Goal: Obtain resource: Obtain resource

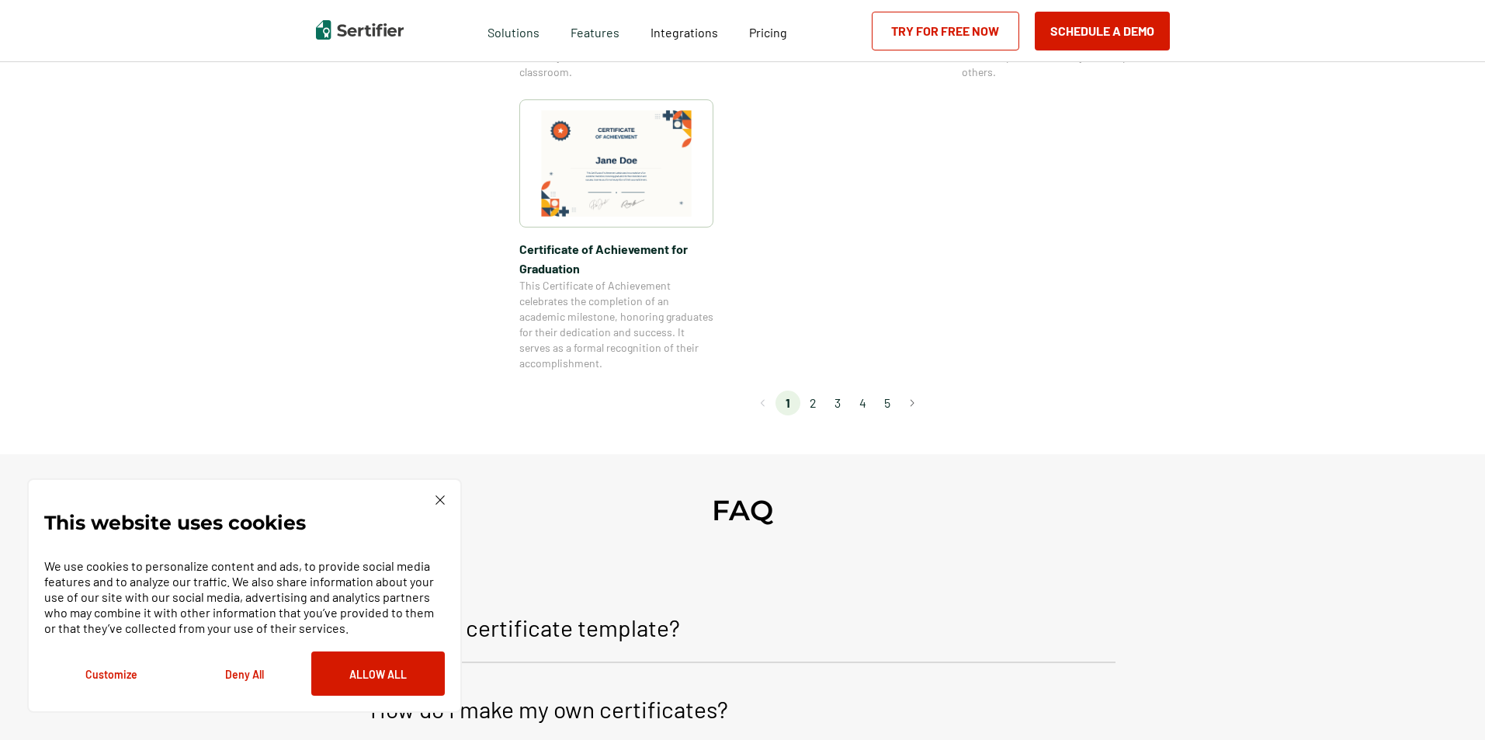
scroll to position [1397, 0]
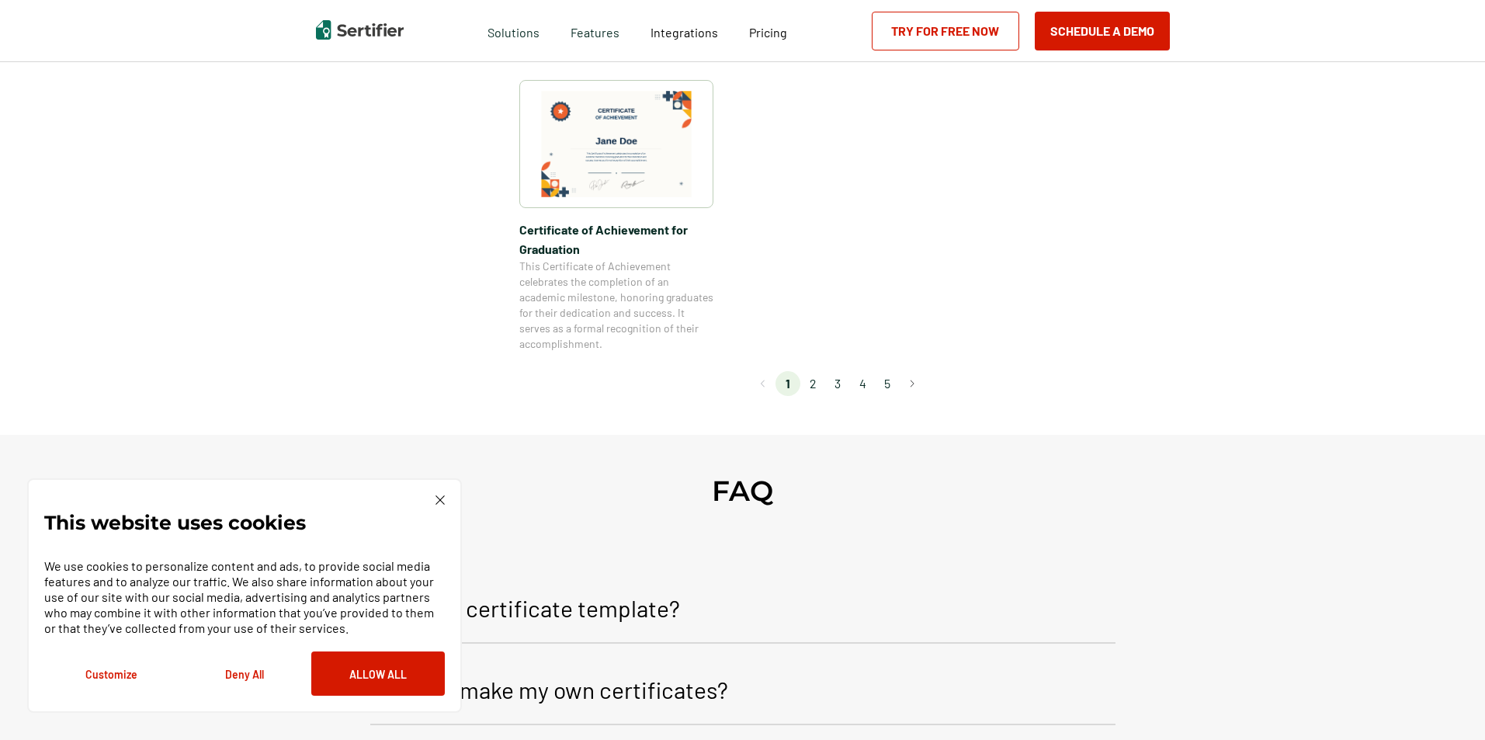
click at [439, 501] on img at bounding box center [439, 499] width 9 height 9
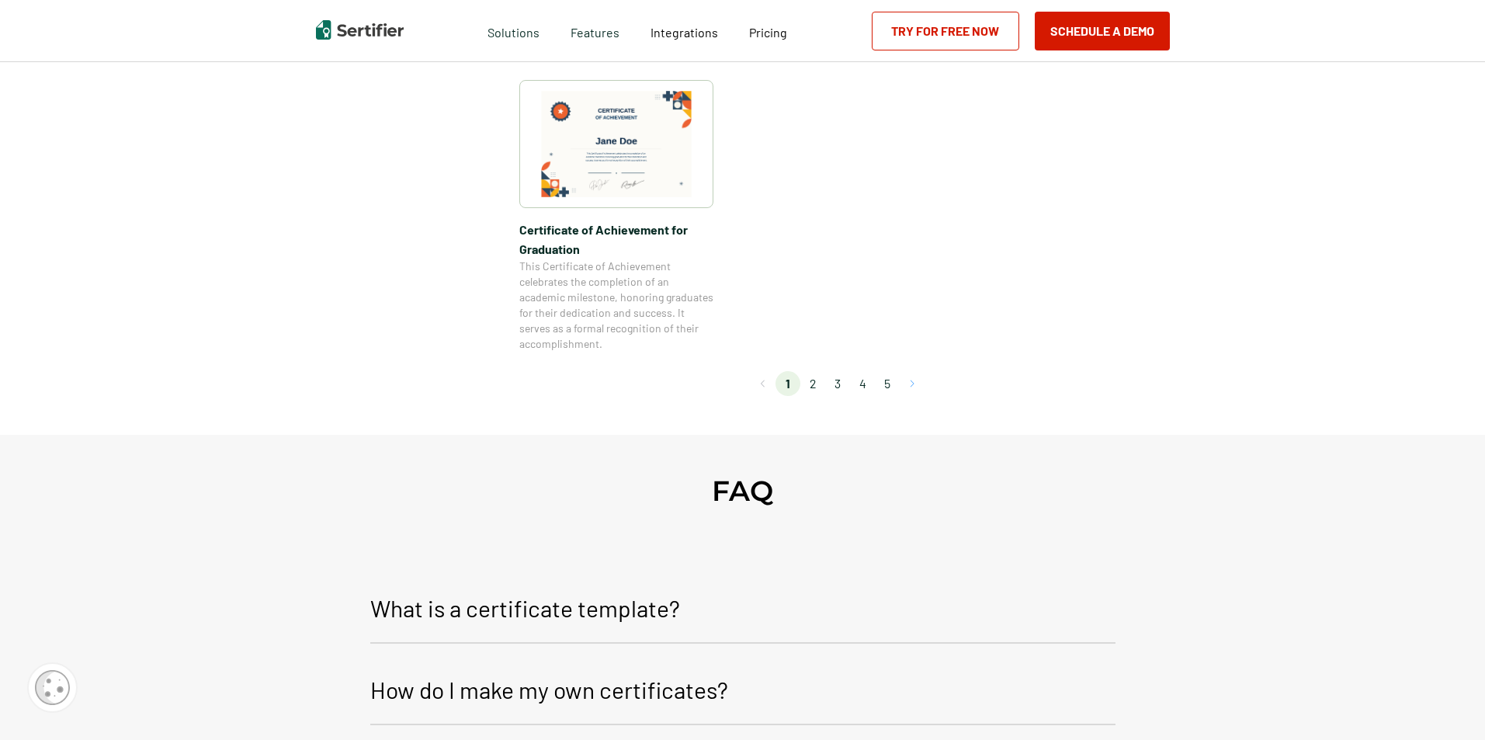
click at [911, 382] on button "Go to next page" at bounding box center [912, 383] width 25 height 25
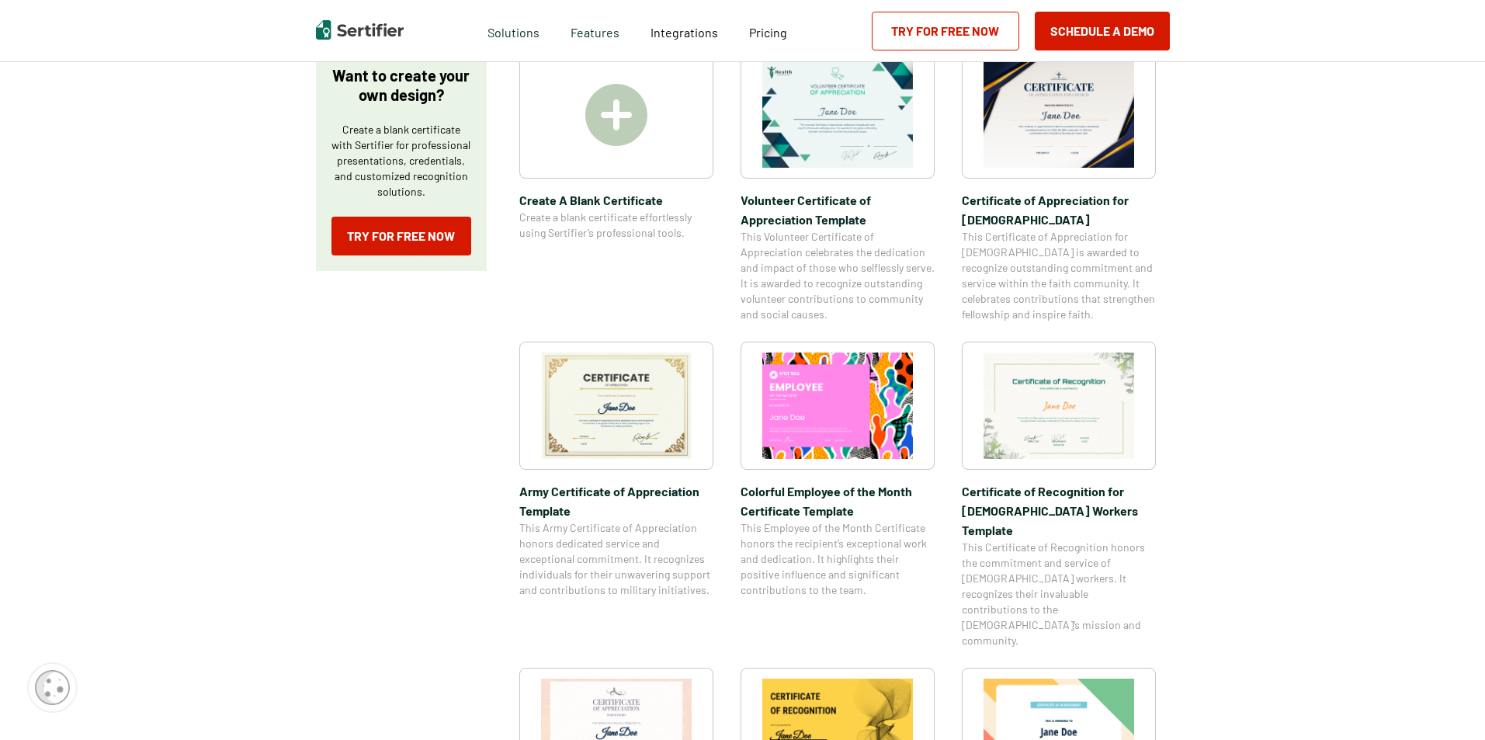
scroll to position [310, 0]
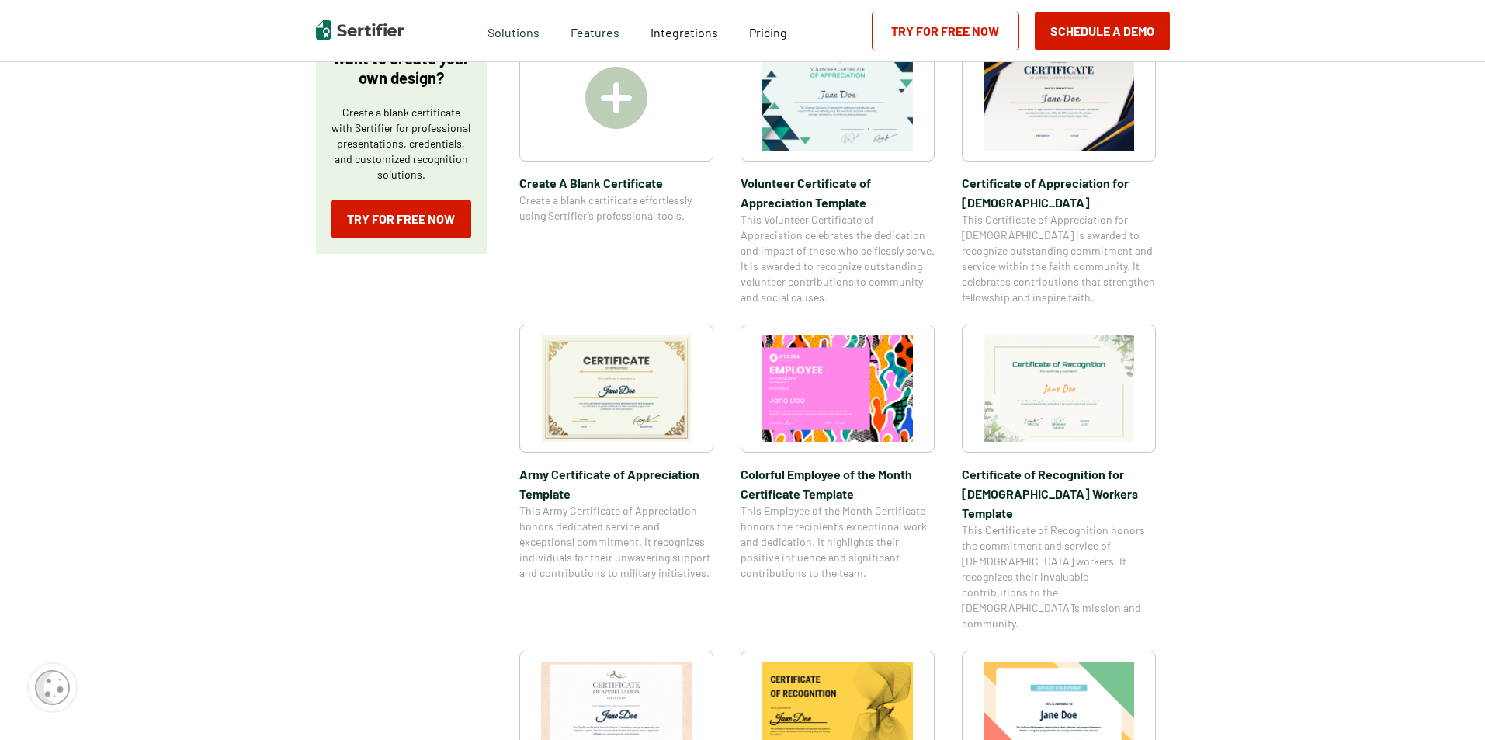
click at [606, 672] on img at bounding box center [616, 714] width 151 height 106
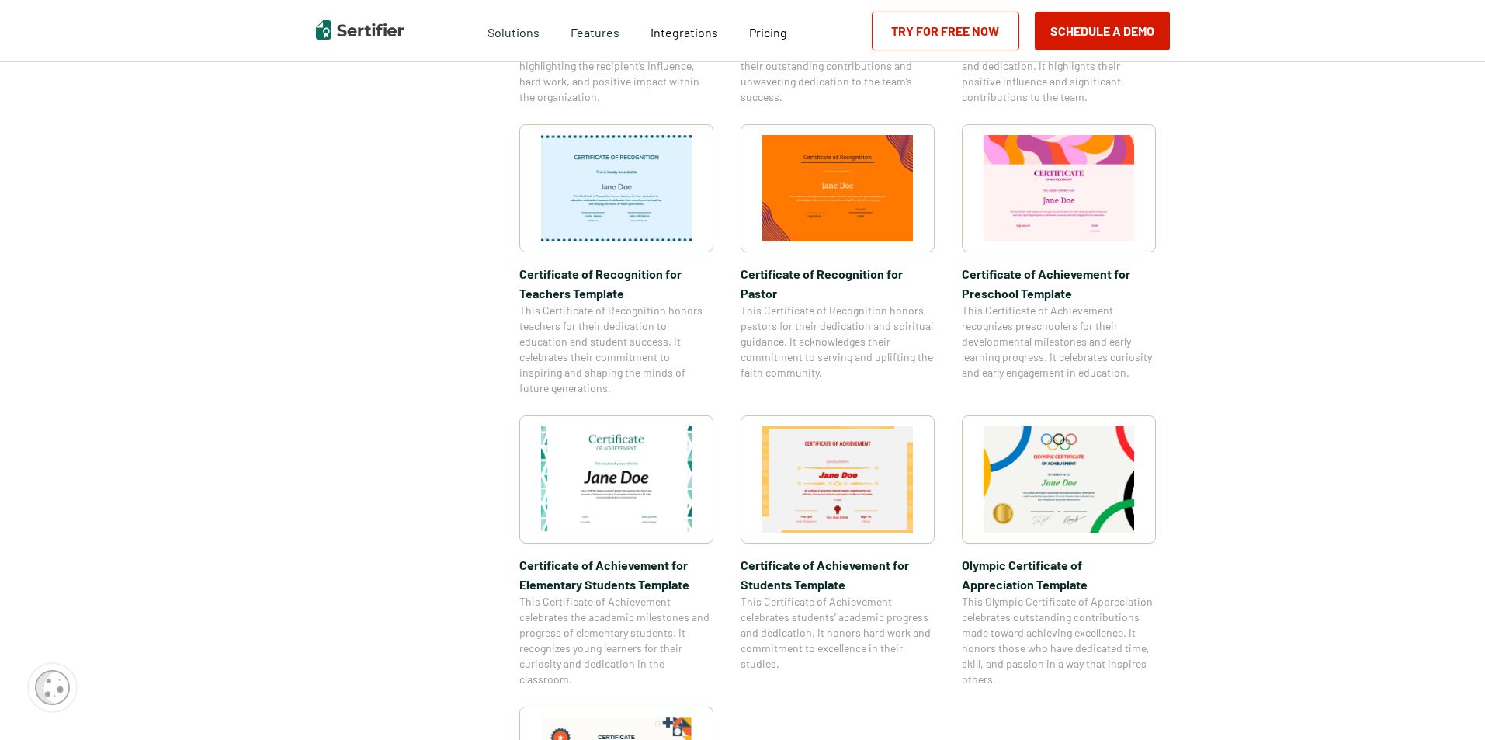
scroll to position [776, 0]
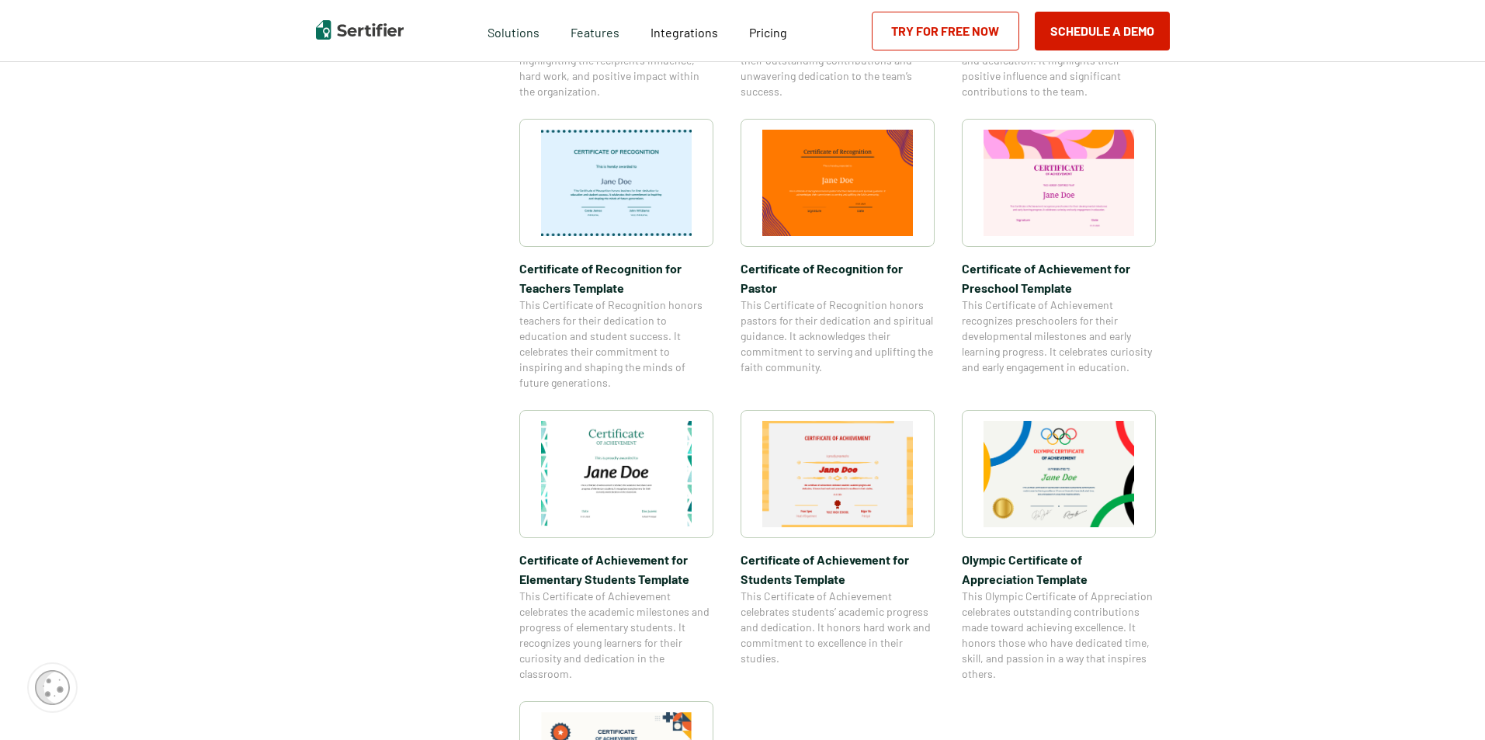
click at [610, 447] on img at bounding box center [616, 474] width 151 height 106
